Goal: Register for event/course

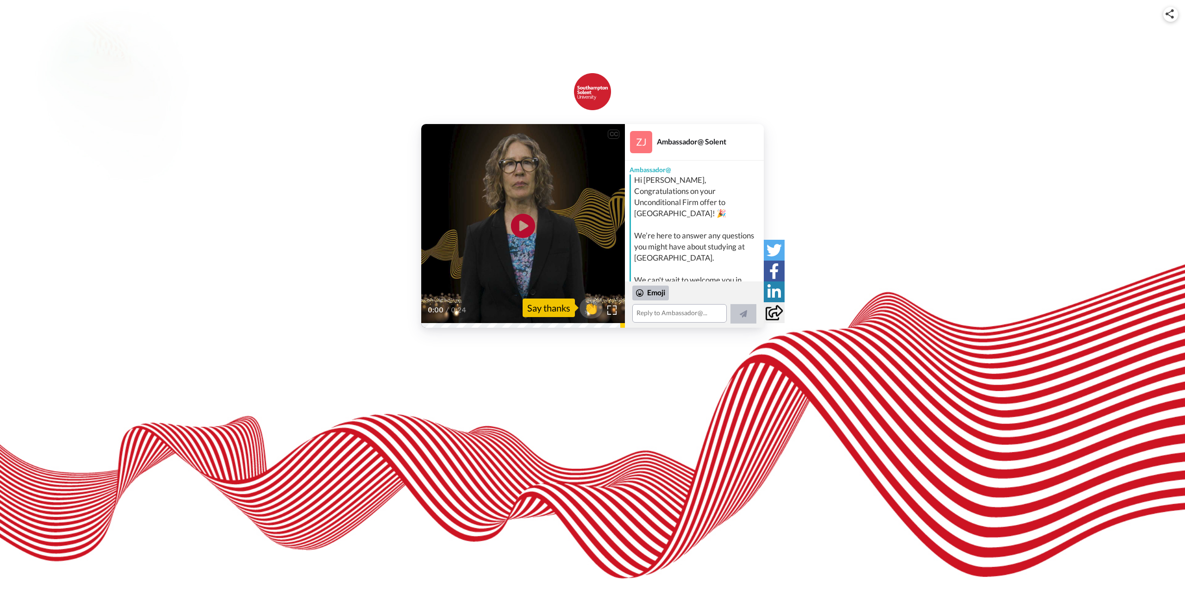
click at [521, 222] on icon "Play/Pause" at bounding box center [523, 226] width 25 height 44
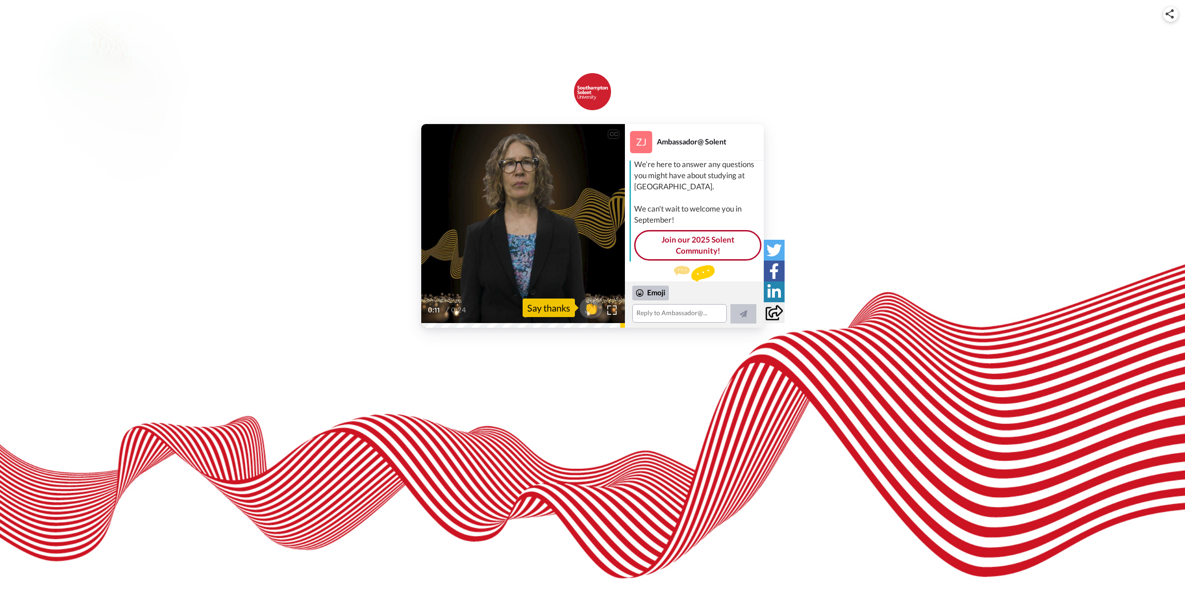
scroll to position [82, 0]
click at [704, 220] on link "Join our 2025 Solent Community!" at bounding box center [697, 234] width 127 height 31
click at [360, 120] on div "CC Play/Pause 0:24 / 0:24 👏 Say thanks Ambassador@ Solent Ambassador@ Hi Haider…" at bounding box center [592, 193] width 1185 height 269
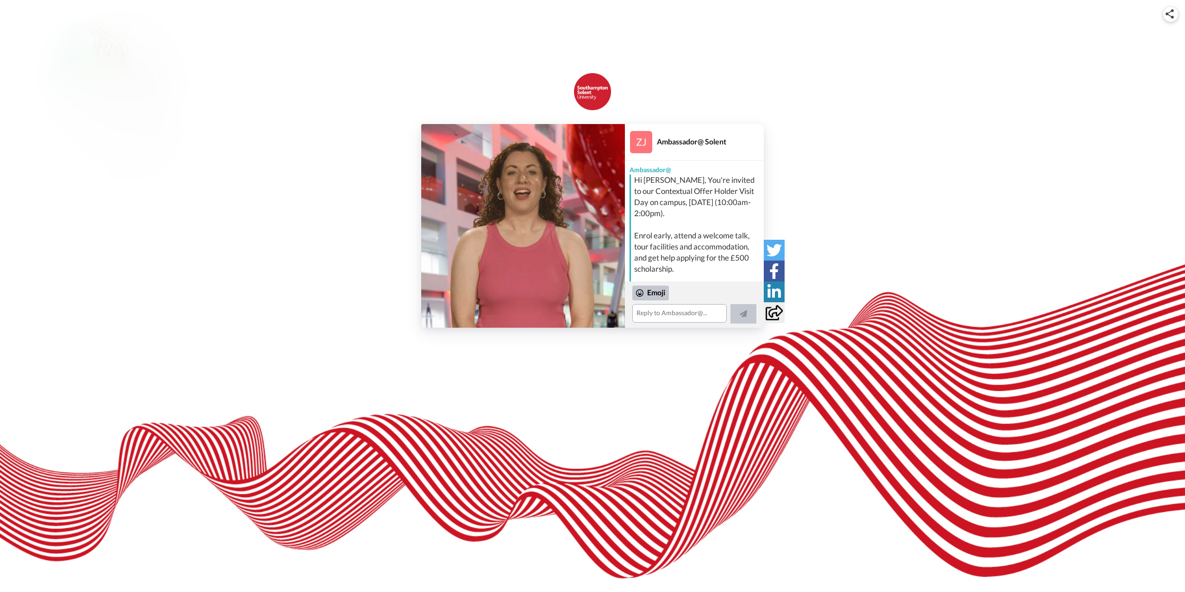
click at [520, 230] on img at bounding box center [523, 226] width 204 height 204
click at [525, 225] on icon "Play/Pause" at bounding box center [523, 226] width 25 height 44
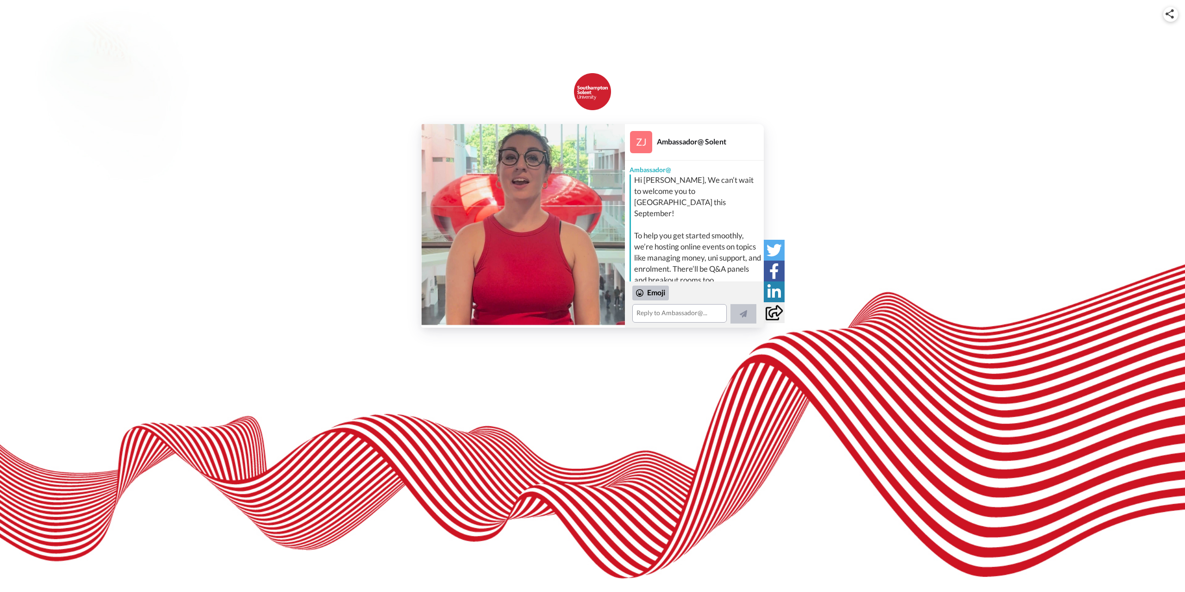
click at [522, 234] on img at bounding box center [523, 226] width 204 height 204
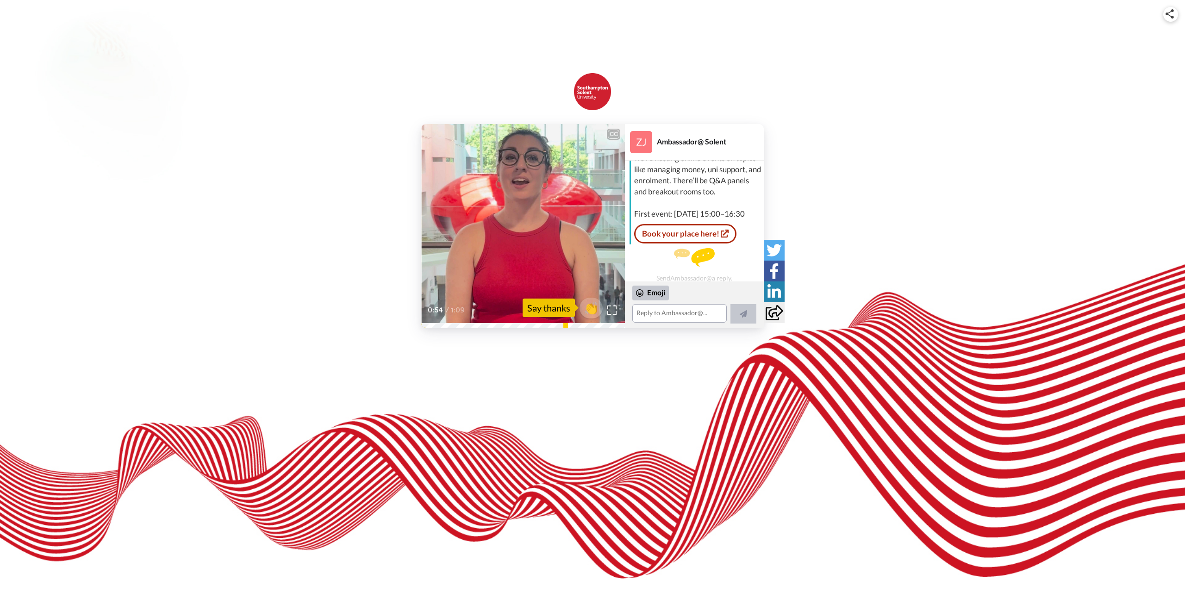
scroll to position [94, 0]
click at [594, 322] on div "1:08 / 1:09" at bounding box center [523, 313] width 204 height 19
click at [570, 328] on div "CC Play/Pause 1:08 / 1:09 👏 Say thanks Ambassador@ Solent Ambassador@ Hi Haider…" at bounding box center [592, 178] width 1185 height 356
click at [558, 231] on video at bounding box center [523, 226] width 204 height 204
click at [700, 228] on link "Book your place here!" at bounding box center [685, 228] width 102 height 19
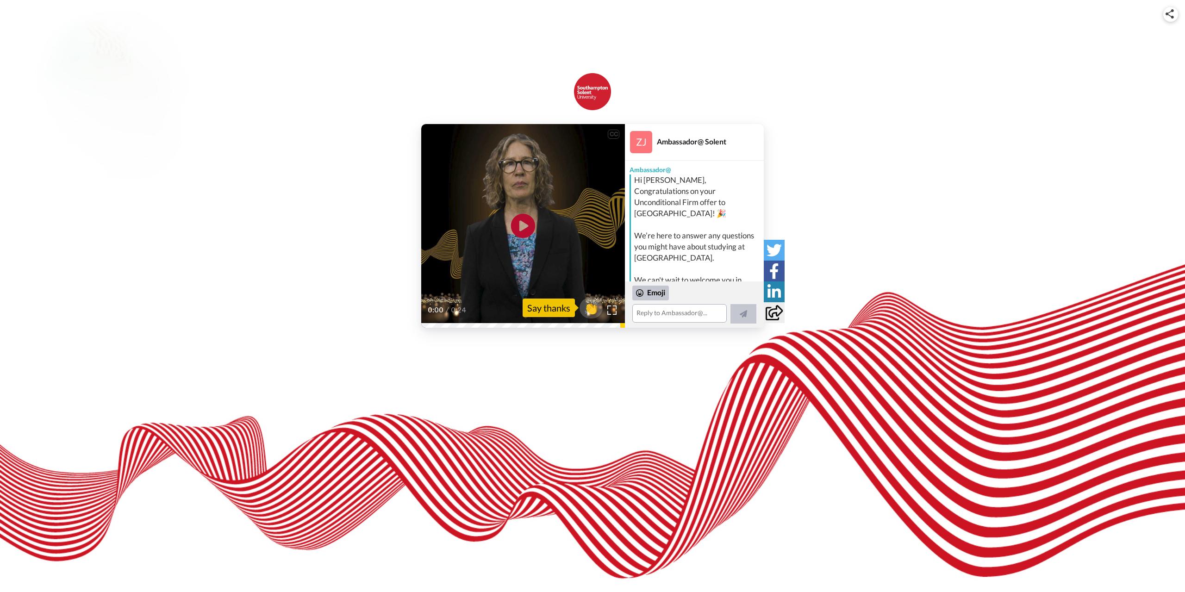
click at [522, 222] on icon "Play/Pause" at bounding box center [523, 226] width 25 height 44
click at [670, 317] on textarea at bounding box center [680, 313] width 94 height 19
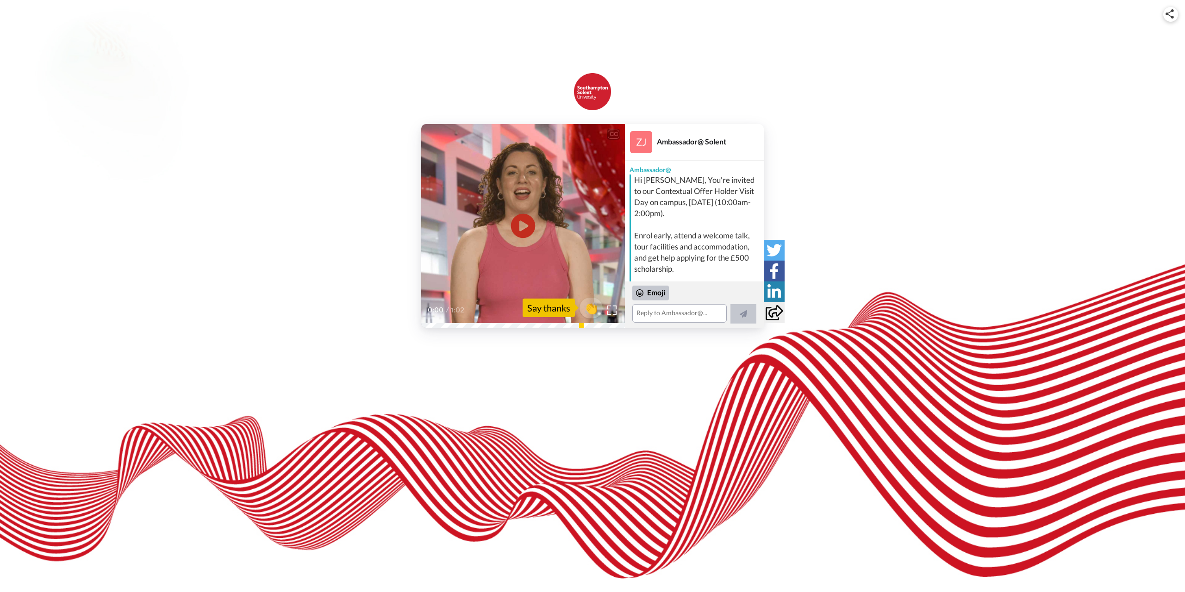
click at [519, 227] on icon at bounding box center [523, 226] width 25 height 25
click at [595, 308] on span "👏" at bounding box center [591, 308] width 29 height 19
click at [576, 326] on div at bounding box center [585, 308] width 74 height 74
click at [577, 326] on div at bounding box center [585, 308] width 74 height 74
click at [579, 324] on div at bounding box center [585, 308] width 74 height 74
